Goal: Check status: Check status

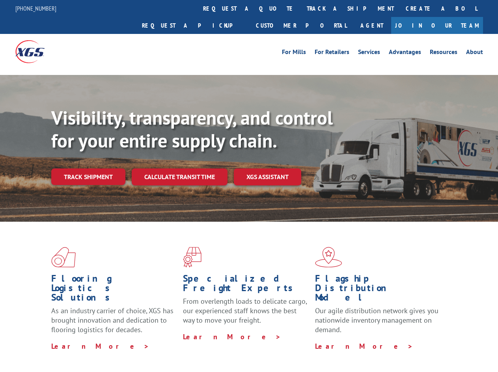
click at [249, 186] on div "Visibility, transparency, and control for your entire supply chain. Track shipm…" at bounding box center [274, 161] width 447 height 110
click at [301, 8] on link "track a shipment" at bounding box center [350, 8] width 99 height 17
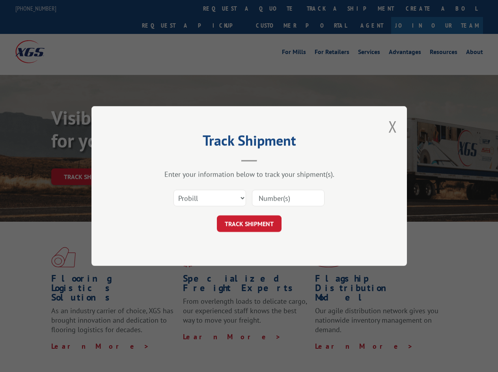
click at [275, 8] on div "Track Shipment Enter your information below to track your shipment(s). Select c…" at bounding box center [249, 186] width 498 height 372
click at [325, 8] on div "Track Shipment Enter your information below to track your shipment(s). Select c…" at bounding box center [249, 186] width 498 height 372
click at [88, 159] on div "Track Shipment Enter your information below to track your shipment(s). Select c…" at bounding box center [249, 186] width 498 height 372
click at [179, 159] on header "Track Shipment" at bounding box center [249, 148] width 237 height 27
click at [268, 159] on header "Track Shipment" at bounding box center [249, 148] width 237 height 27
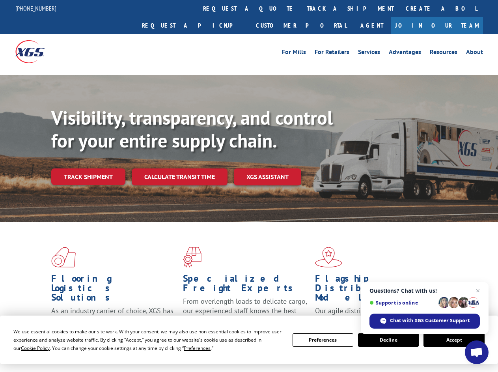
click at [249, 186] on div "Visibility, transparency, and control for your entire supply chain. Track shipm…" at bounding box center [274, 161] width 447 height 110
click at [28, 348] on span "Cookie Policy" at bounding box center [35, 348] width 29 height 7
click at [190, 348] on div "Flooring Logistics Solutions As an industry carrier of choice, XGS has brought …" at bounding box center [249, 301] width 498 height 159
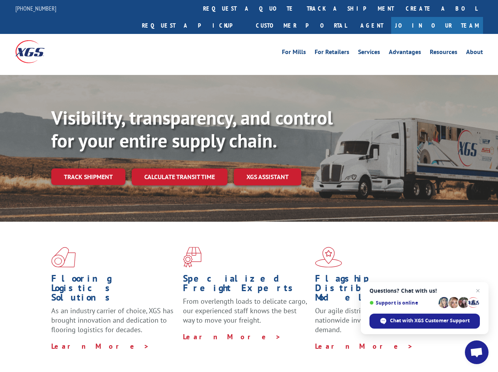
click at [323, 340] on div "Flooring Logistics Solutions As an industry carrier of choice, XGS has brought …" at bounding box center [249, 299] width 498 height 154
click at [388, 340] on div "Flooring Logistics Solutions As an industry carrier of choice, XGS has brought …" at bounding box center [249, 299] width 498 height 154
click at [454, 340] on div "Flooring Logistics Solutions As an industry carrier of choice, XGS has brought …" at bounding box center [249, 299] width 498 height 154
click at [249, 186] on div "Visibility, transparency, and control for your entire supply chain. Track shipm…" at bounding box center [274, 161] width 447 height 110
click at [301, 8] on link "track a shipment" at bounding box center [350, 8] width 99 height 17
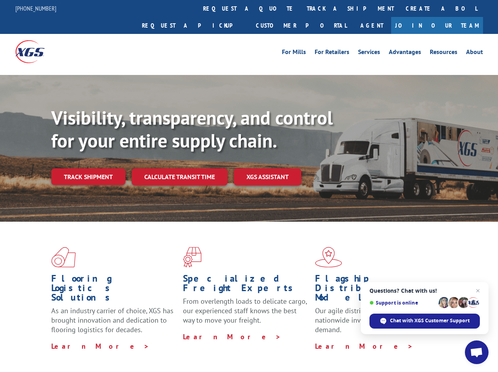
click at [0, 0] on div "Track Shipment Enter your information below to track your shipment(s). Select c…" at bounding box center [0, 0] width 0 height 0
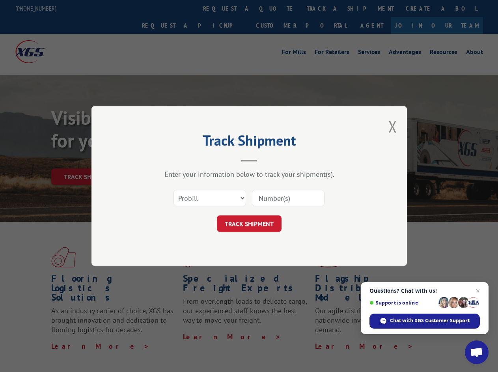
click at [325, 8] on div "Track Shipment Enter your information below to track your shipment(s). Select c…" at bounding box center [249, 186] width 498 height 372
